Goal: Information Seeking & Learning: Find specific fact

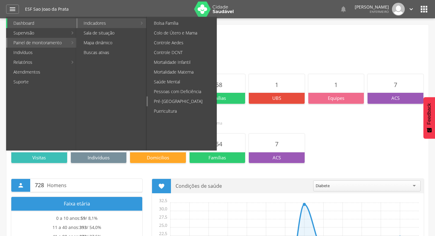
click at [174, 101] on link "Pré-[GEOGRAPHIC_DATA]" at bounding box center [182, 101] width 69 height 10
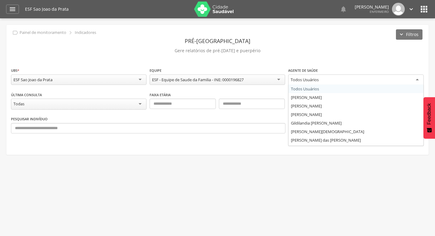
click at [309, 81] on div "Todos Usuários" at bounding box center [304, 79] width 28 height 5
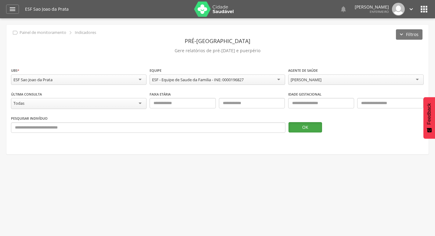
click at [305, 125] on button "OK" at bounding box center [305, 127] width 34 height 10
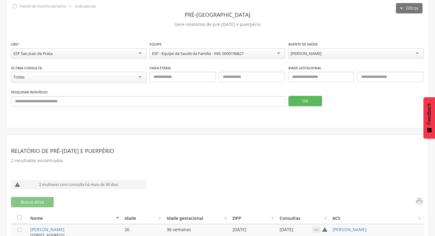
scroll to position [78, 0]
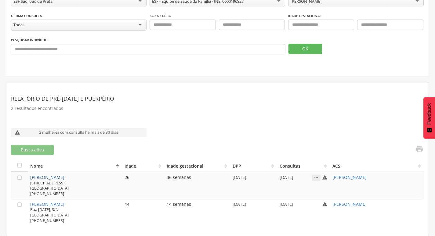
drag, startPoint x: 86, startPoint y: 179, endPoint x: 80, endPoint y: 179, distance: 5.8
click at [85, 180] on div "[STREET_ADDRESS] [PHONE_NUMBER]" at bounding box center [74, 188] width 89 height 16
click at [64, 178] on link "[PERSON_NAME]" at bounding box center [47, 177] width 34 height 6
type input "**********"
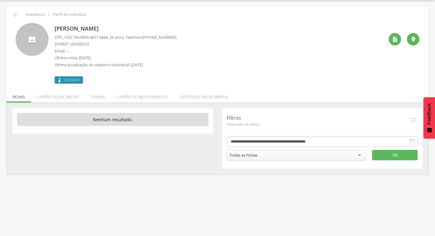
drag, startPoint x: 55, startPoint y: 27, endPoint x: 142, endPoint y: 30, distance: 86.7
click at [142, 30] on p "[PERSON_NAME]" at bounding box center [116, 29] width 122 height 8
copy p "[PERSON_NAME]"
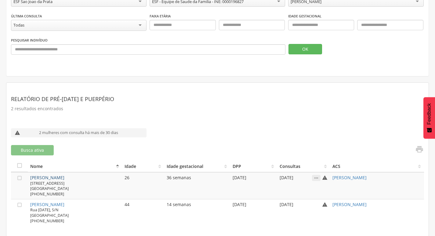
scroll to position [78, 0]
click at [58, 205] on link "[PERSON_NAME]" at bounding box center [47, 204] width 34 height 6
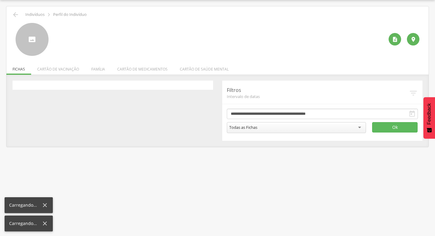
scroll to position [18, 0]
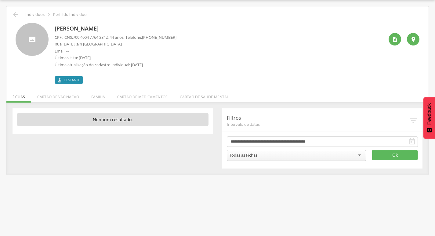
drag, startPoint x: 53, startPoint y: 25, endPoint x: 117, endPoint y: 27, distance: 64.1
click at [117, 27] on div "[PERSON_NAME] CPF: , CNS: [PHONE_NUMBER] , 44 anos, Telefone: [PHONE_NUMBER] [S…" at bounding box center [218, 53] width 404 height 61
copy p "[PERSON_NAME]"
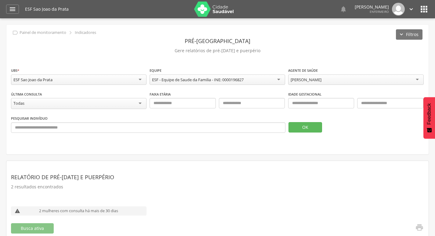
click at [427, 10] on icon "" at bounding box center [424, 9] width 10 height 10
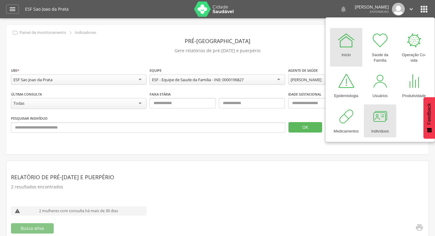
click at [389, 121] on link "Indivíduos" at bounding box center [380, 120] width 32 height 33
